Goal: Task Accomplishment & Management: Manage account settings

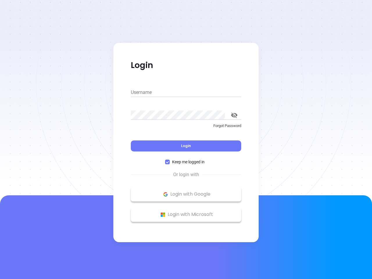
click at [186, 140] on div "Login" at bounding box center [186, 142] width 111 height 18
click at [186, 92] on input "Username" at bounding box center [186, 92] width 111 height 9
click at [234, 115] on icon "toggle password visibility" at bounding box center [234, 116] width 6 height 6
click at [186, 146] on span "Login" at bounding box center [186, 145] width 10 height 5
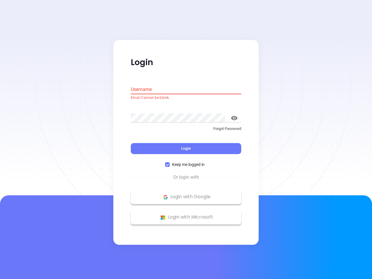
click at [186, 162] on span "Keep me logged in" at bounding box center [188, 165] width 37 height 6
click at [170, 163] on input "Keep me logged in" at bounding box center [167, 165] width 5 height 5
checkbox input "false"
click at [186, 194] on p "Login with Google" at bounding box center [186, 197] width 105 height 9
click at [186, 215] on p "Login with Microsoft" at bounding box center [186, 217] width 105 height 9
